Goal: Task Accomplishment & Management: Manage account settings

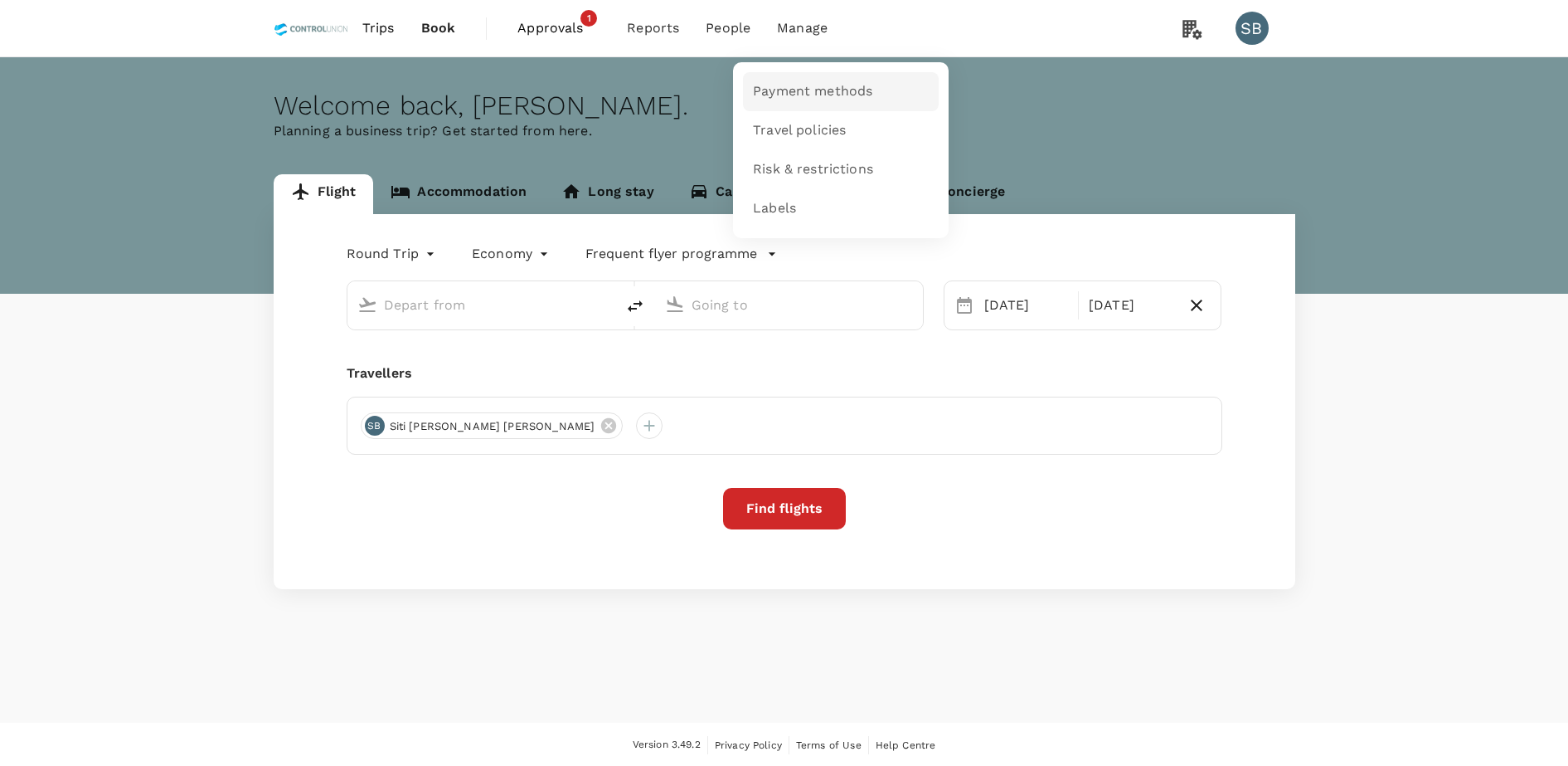
click at [827, 95] on span "Payment methods" at bounding box center [812, 91] width 119 height 19
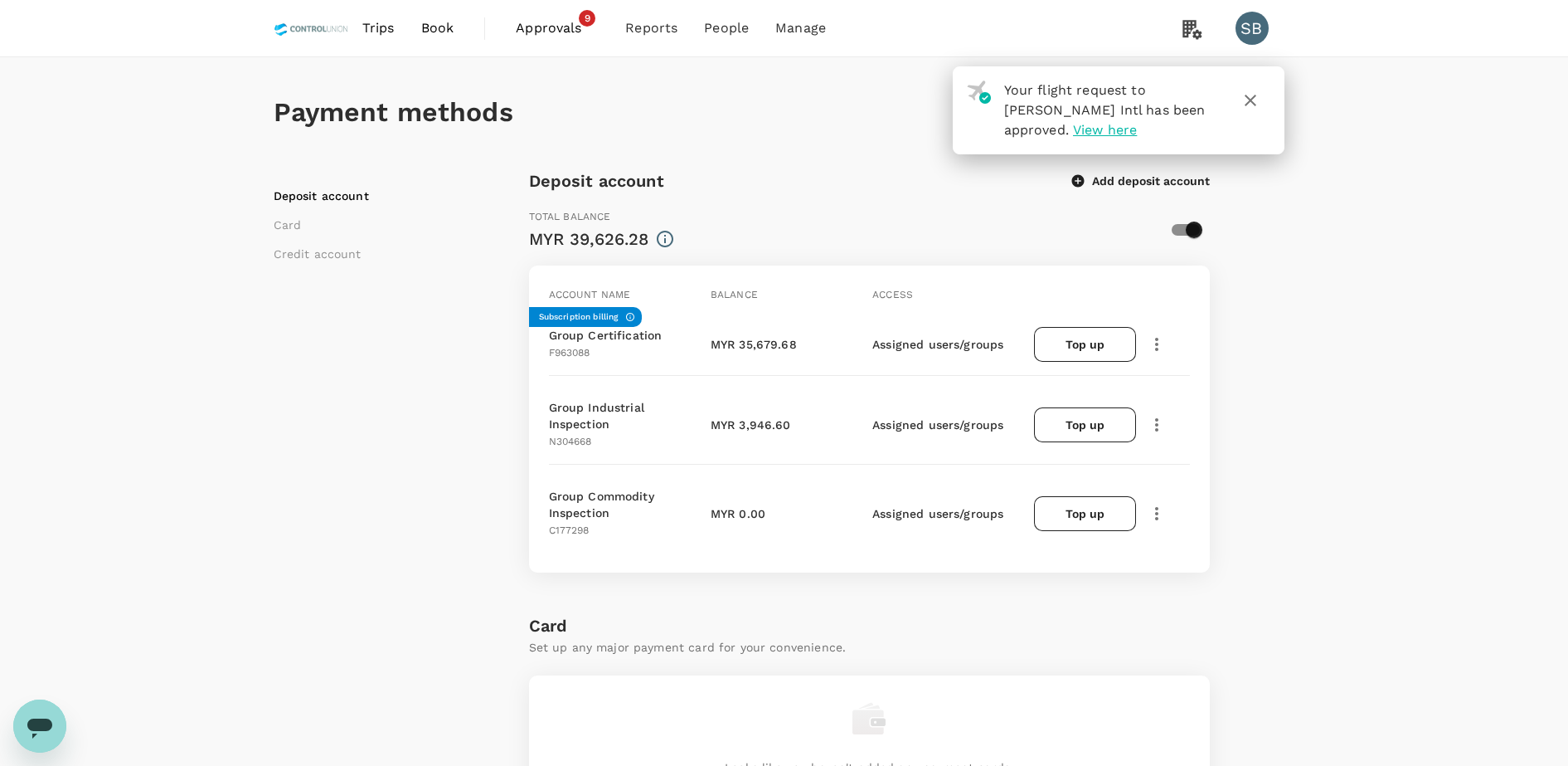
click at [797, 765] on html "Your flight request to Jacksons Intl has been approved. View here Trips Book Ap…" at bounding box center [784, 705] width 1568 height 1410
